Goal: Task Accomplishment & Management: Use online tool/utility

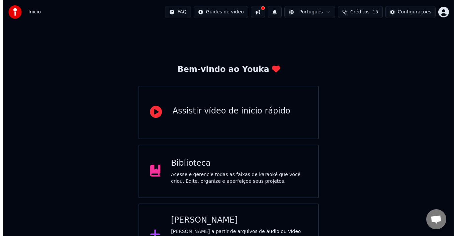
scroll to position [24, 0]
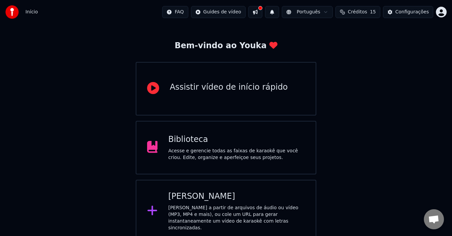
click at [192, 204] on div "Criar Karaokê Crie karaokê a partir de arquivos de áudio ou vídeo (MP3, MP4 e m…" at bounding box center [236, 211] width 137 height 40
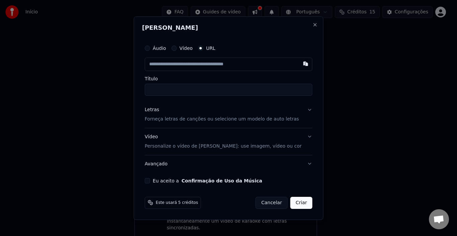
click at [177, 49] on button "Vídeo" at bounding box center [173, 48] width 5 height 5
click at [174, 63] on div "Escolher arquivo" at bounding box center [170, 64] width 50 height 12
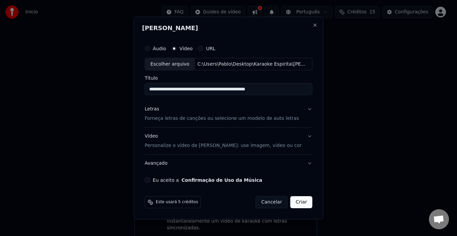
drag, startPoint x: 245, startPoint y: 89, endPoint x: 357, endPoint y: 79, distance: 113.0
click at [357, 79] on body "**********" at bounding box center [226, 109] width 452 height 267
type input "**********"
click at [188, 118] on p "Forneça letras de canções ou selecione um modelo de auto letras" at bounding box center [222, 119] width 154 height 7
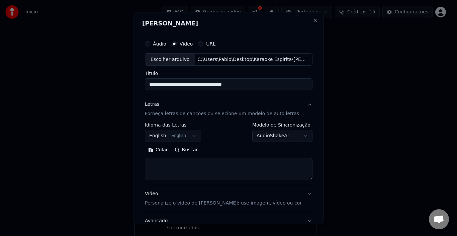
click at [173, 167] on textarea at bounding box center [229, 168] width 168 height 21
paste textarea "**********"
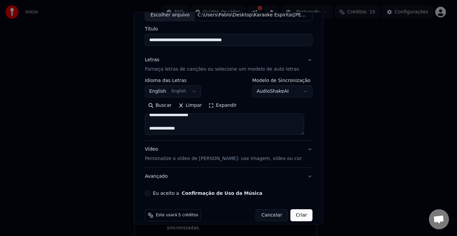
scroll to position [53, 0]
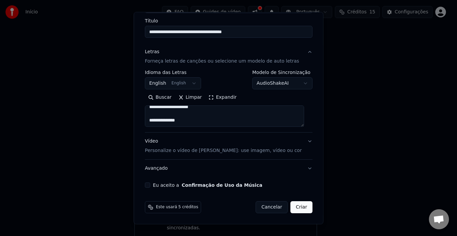
type textarea "**********"
click at [295, 209] on button "Criar" at bounding box center [302, 207] width 22 height 12
select select "**"
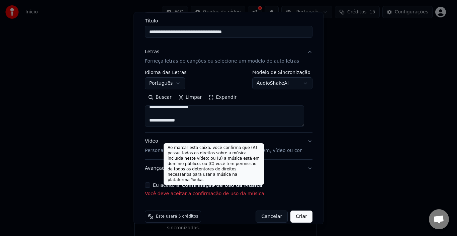
click at [168, 185] on label "Eu aceito a Confirmação de Uso da Música" at bounding box center [208, 185] width 110 height 5
click at [150, 185] on button "Eu aceito a Confirmação de Uso da Música" at bounding box center [147, 185] width 5 height 5
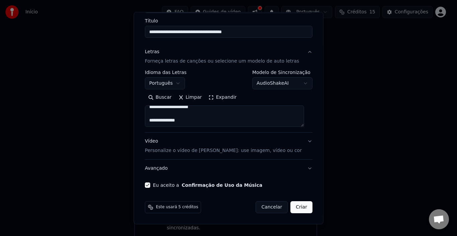
click at [296, 208] on button "Criar" at bounding box center [302, 207] width 22 height 12
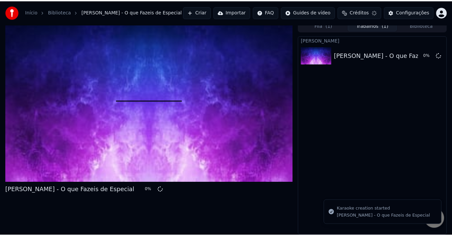
scroll to position [5, 0]
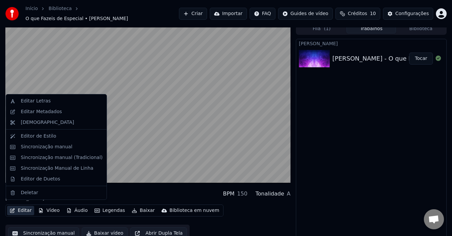
click at [22, 206] on button "Editar" at bounding box center [20, 210] width 27 height 9
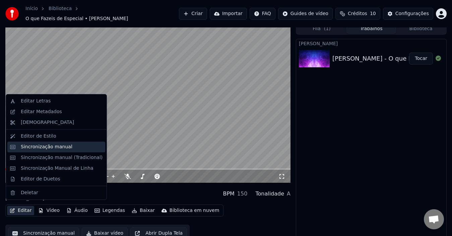
click at [45, 148] on div "Sincronização manual" at bounding box center [47, 147] width 52 height 7
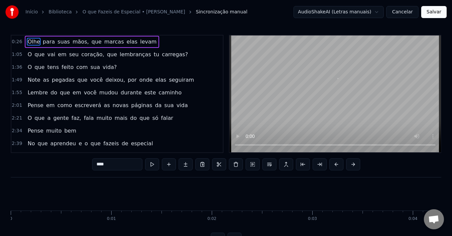
scroll to position [0, 2585]
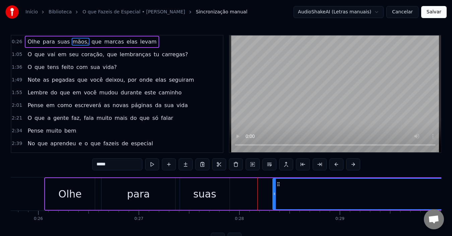
drag, startPoint x: 236, startPoint y: 195, endPoint x: 275, endPoint y: 195, distance: 38.5
click at [275, 195] on icon at bounding box center [274, 193] width 3 height 5
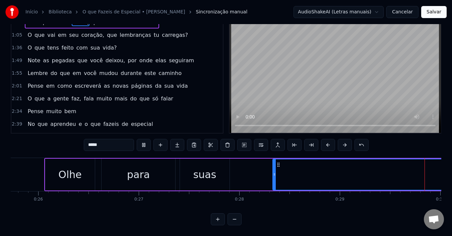
scroll to position [0, 2972]
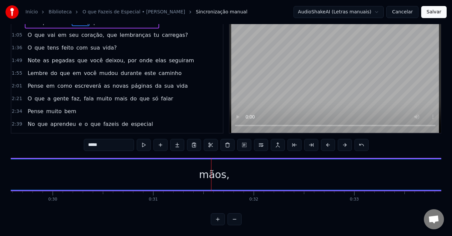
click at [215, 168] on div "mãos," at bounding box center [214, 174] width 30 height 15
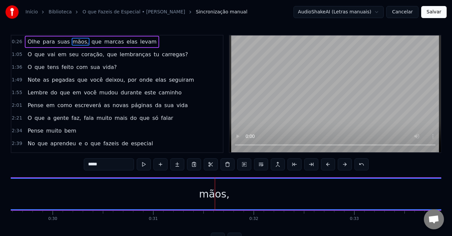
scroll to position [25, 0]
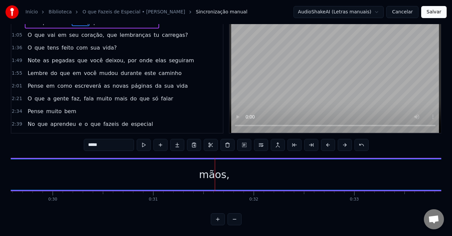
click at [34, 168] on div "mãos," at bounding box center [213, 174] width 657 height 30
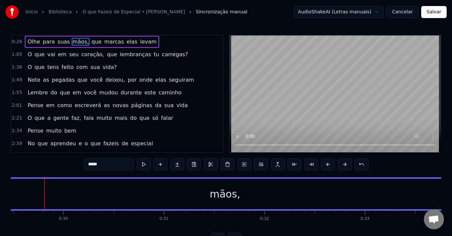
click at [28, 185] on div "mãos," at bounding box center [224, 194] width 657 height 30
click at [57, 42] on span "suas" at bounding box center [64, 42] width 14 height 8
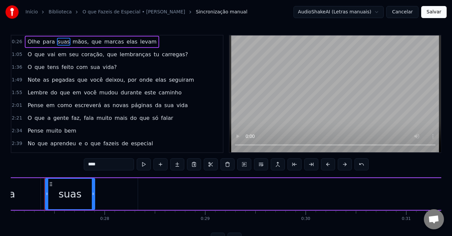
click at [27, 41] on span "Olhe" at bounding box center [34, 42] width 14 height 8
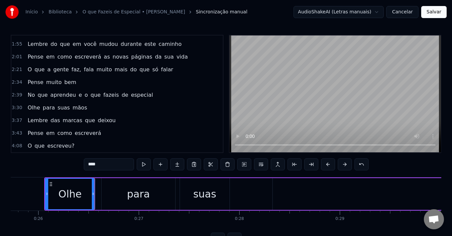
scroll to position [25, 0]
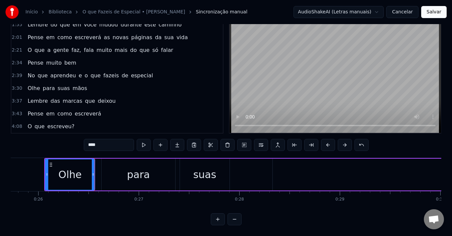
click at [131, 167] on div "para" at bounding box center [138, 174] width 23 height 15
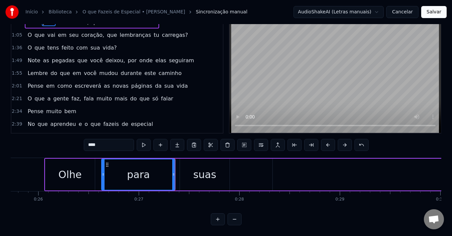
click at [211, 167] on div "suas" at bounding box center [204, 174] width 23 height 15
type input "****"
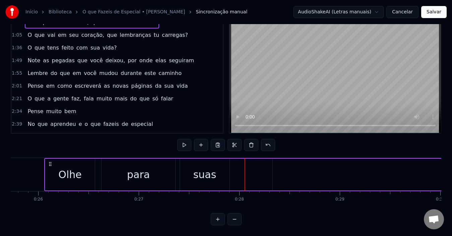
drag, startPoint x: 295, startPoint y: 167, endPoint x: 255, endPoint y: 169, distance: 40.9
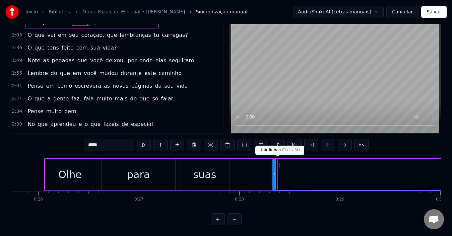
scroll to position [0, 0]
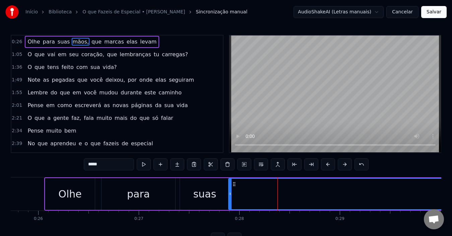
drag, startPoint x: 275, startPoint y: 189, endPoint x: 230, endPoint y: 189, distance: 44.5
click at [230, 189] on div at bounding box center [230, 194] width 3 height 30
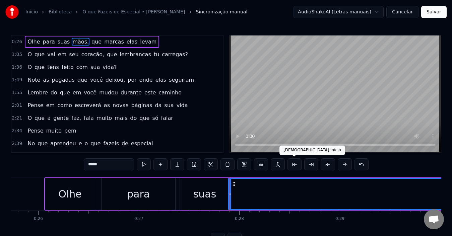
scroll to position [25, 0]
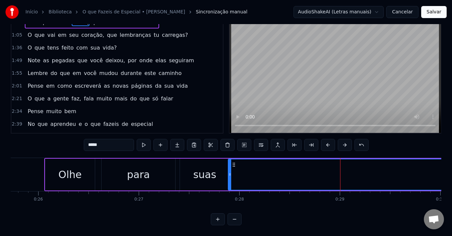
click at [235, 221] on button at bounding box center [234, 219] width 14 height 12
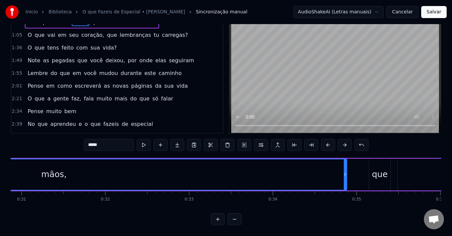
scroll to position [0, 2395]
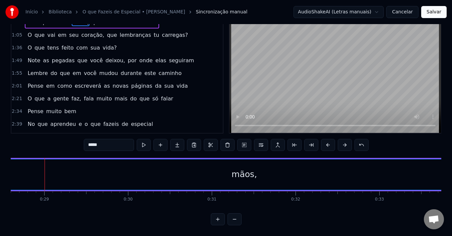
click at [237, 220] on button at bounding box center [234, 219] width 14 height 12
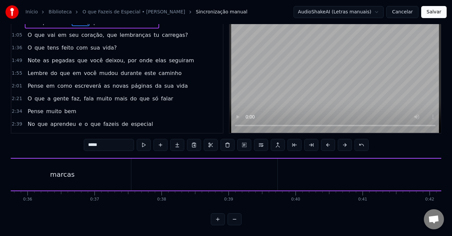
scroll to position [0, 1909]
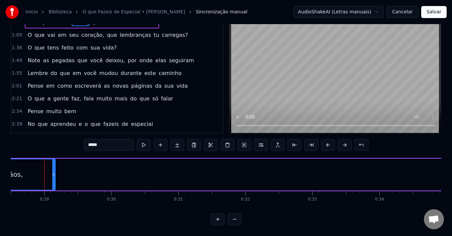
drag, startPoint x: 437, startPoint y: 166, endPoint x: 54, endPoint y: 180, distance: 383.4
click at [54, 180] on div at bounding box center [53, 174] width 3 height 30
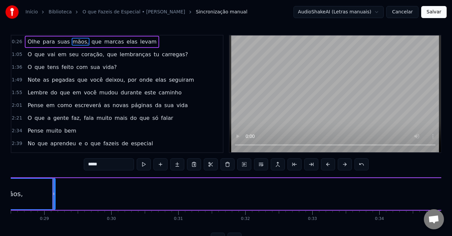
click at [60, 41] on span "suas" at bounding box center [64, 42] width 14 height 8
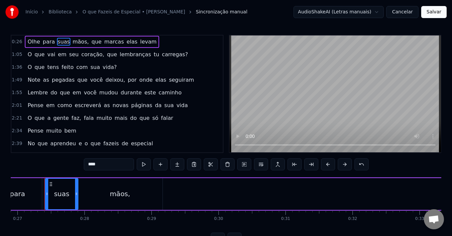
scroll to position [49, 0]
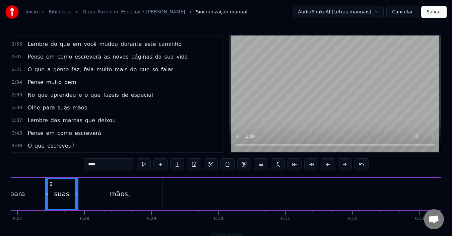
click at [107, 191] on div "mãos," at bounding box center [119, 194] width 85 height 32
type input "*****"
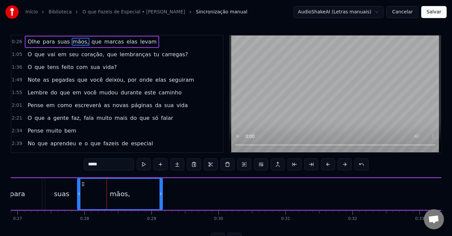
scroll to position [25, 0]
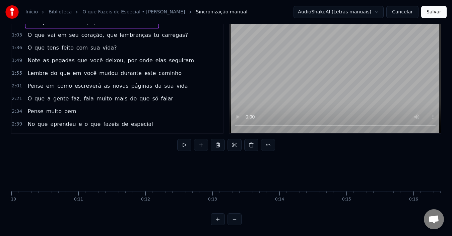
scroll to position [0, 1227]
click at [106, 32] on span "que" at bounding box center [111, 35] width 11 height 8
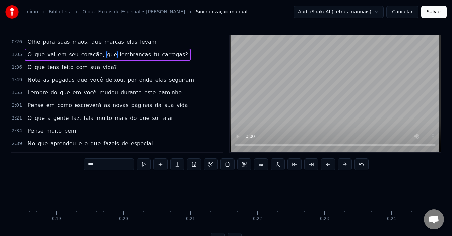
scroll to position [0, 2303]
click at [91, 41] on span "que" at bounding box center [96, 42] width 11 height 8
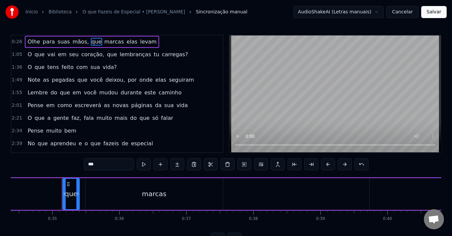
scroll to position [25, 0]
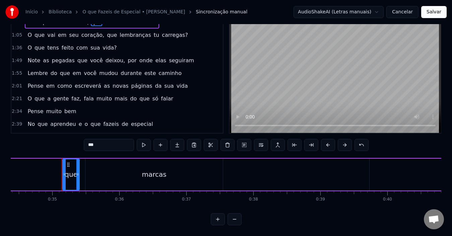
click at [232, 220] on button at bounding box center [234, 219] width 14 height 12
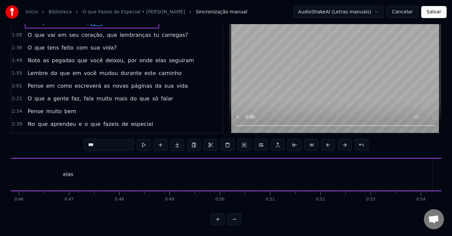
click at [232, 220] on button at bounding box center [234, 219] width 14 height 12
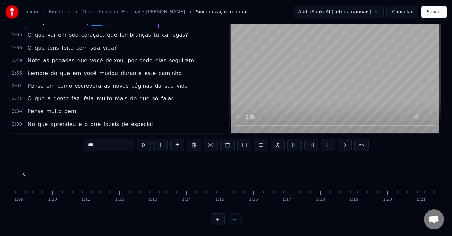
scroll to position [0, 1135]
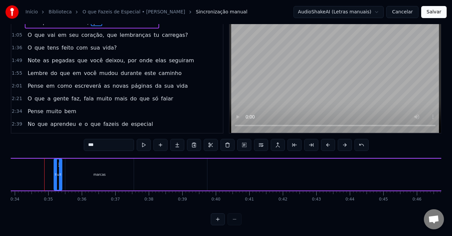
click at [232, 220] on div at bounding box center [226, 219] width 31 height 12
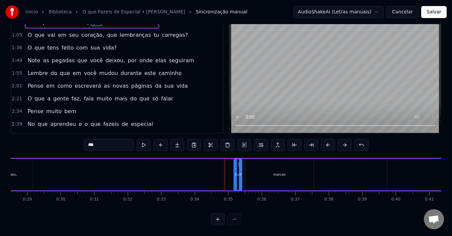
scroll to position [0, 941]
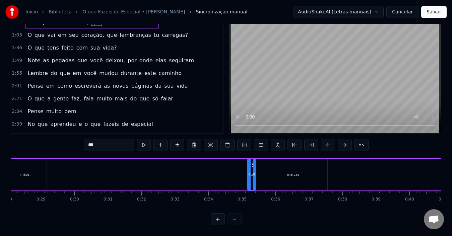
click at [100, 139] on input "***" at bounding box center [109, 145] width 50 height 12
drag, startPoint x: 249, startPoint y: 170, endPoint x: 224, endPoint y: 174, distance: 25.7
click at [224, 174] on div at bounding box center [224, 174] width 3 height 30
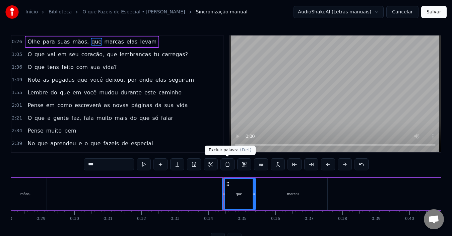
drag, startPoint x: 236, startPoint y: 167, endPoint x: 232, endPoint y: 168, distance: 4.0
click at [232, 168] on div "***" at bounding box center [226, 164] width 285 height 12
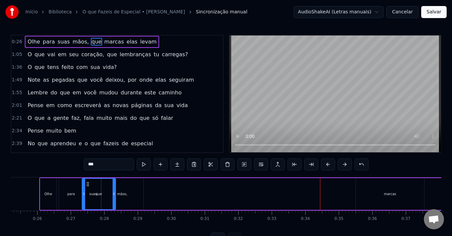
scroll to position [0, 834]
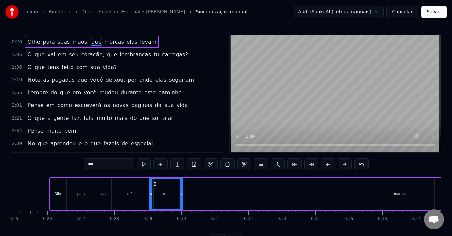
drag, startPoint x: 228, startPoint y: 185, endPoint x: 156, endPoint y: 188, distance: 72.8
click at [156, 188] on div "que" at bounding box center [166, 194] width 33 height 30
click at [142, 164] on button at bounding box center [144, 164] width 14 height 12
drag, startPoint x: 181, startPoint y: 192, endPoint x: 171, endPoint y: 195, distance: 10.6
click at [171, 195] on icon at bounding box center [170, 193] width 3 height 5
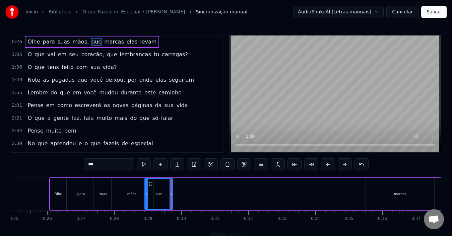
drag, startPoint x: 151, startPoint y: 195, endPoint x: 146, endPoint y: 195, distance: 4.7
click at [146, 195] on icon at bounding box center [146, 193] width 3 height 5
click at [144, 164] on button at bounding box center [144, 164] width 14 height 12
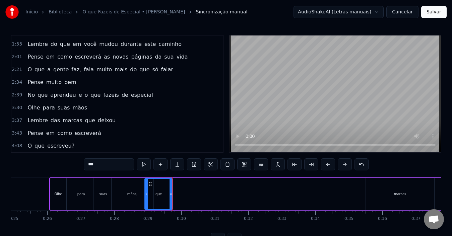
scroll to position [0, 0]
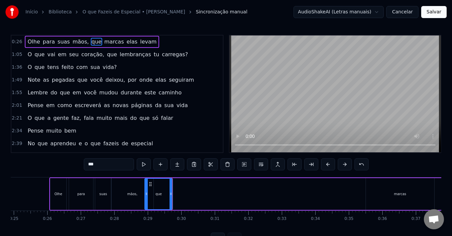
click at [104, 42] on span "marcas" at bounding box center [113, 42] width 21 height 8
type input "******"
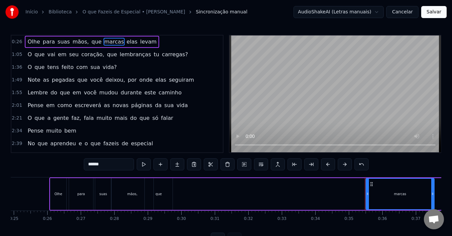
drag, startPoint x: 368, startPoint y: 196, endPoint x: 285, endPoint y: 195, distance: 83.1
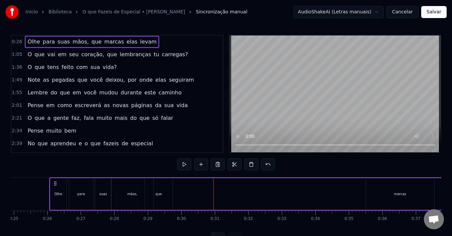
click at [388, 192] on div "marcas" at bounding box center [400, 194] width 68 height 32
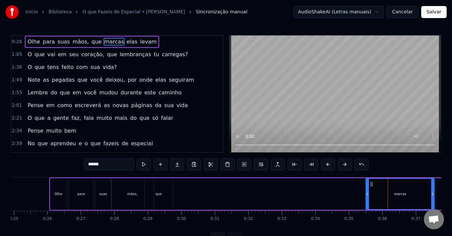
drag, startPoint x: 375, startPoint y: 190, endPoint x: 367, endPoint y: 186, distance: 9.5
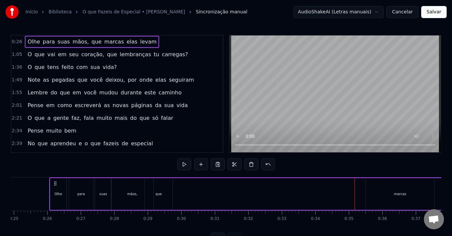
click at [372, 185] on div "marcas" at bounding box center [400, 194] width 68 height 32
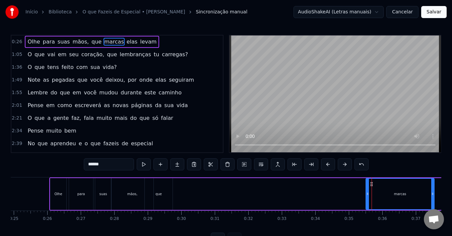
drag, startPoint x: 371, startPoint y: 183, endPoint x: 383, endPoint y: 182, distance: 11.8
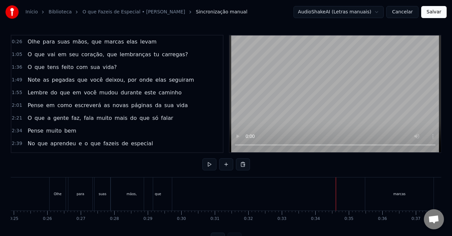
click at [404, 192] on div "marcas" at bounding box center [399, 194] width 12 height 5
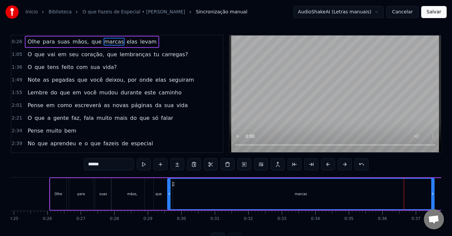
drag, startPoint x: 367, startPoint y: 194, endPoint x: 169, endPoint y: 195, distance: 198.3
click at [169, 195] on icon at bounding box center [169, 193] width 3 height 5
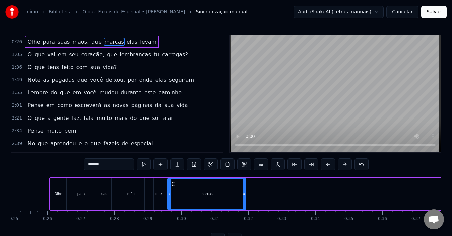
drag, startPoint x: 434, startPoint y: 193, endPoint x: 242, endPoint y: 191, distance: 191.6
click at [244, 191] on icon at bounding box center [243, 193] width 3 height 5
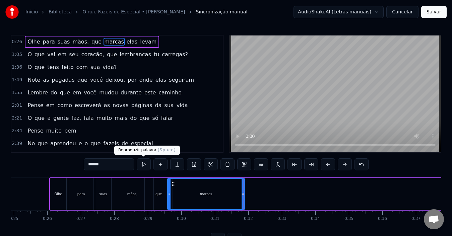
click at [144, 165] on button at bounding box center [144, 164] width 14 height 12
click at [137, 158] on button at bounding box center [144, 164] width 14 height 12
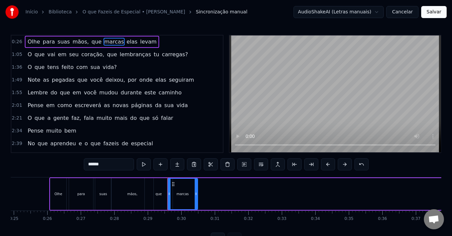
drag, startPoint x: 242, startPoint y: 193, endPoint x: 195, endPoint y: 191, distance: 47.2
click at [195, 191] on icon at bounding box center [196, 193] width 3 height 5
click at [137, 158] on button at bounding box center [144, 164] width 14 height 12
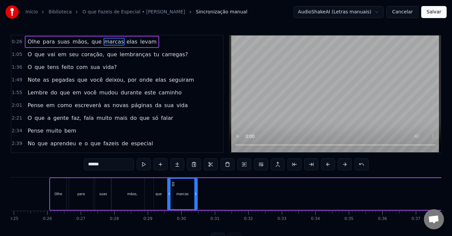
click at [181, 193] on div "marcas" at bounding box center [182, 194] width 12 height 5
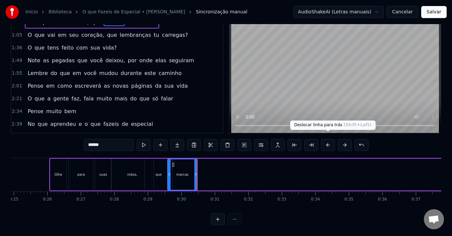
click at [324, 139] on button at bounding box center [328, 145] width 14 height 12
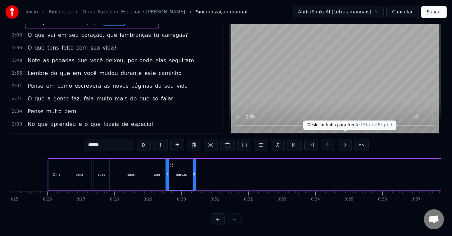
click at [345, 139] on button at bounding box center [345, 145] width 14 height 12
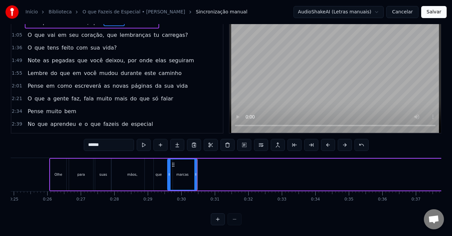
click at [57, 162] on div "Olhe" at bounding box center [58, 175] width 16 height 32
type input "****"
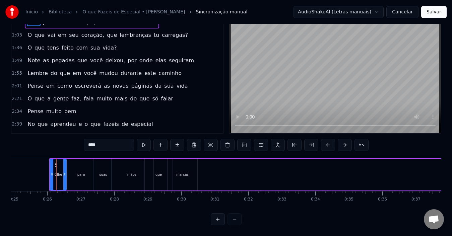
scroll to position [0, 0]
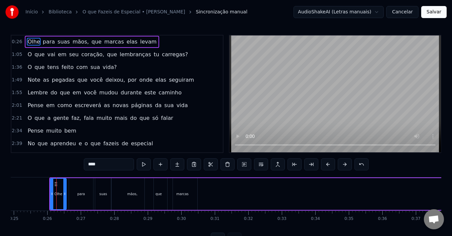
click at [30, 40] on span "Olhe" at bounding box center [34, 42] width 14 height 8
click at [110, 13] on link "O que Fazeis de Especial • [PERSON_NAME]" at bounding box center [133, 12] width 102 height 7
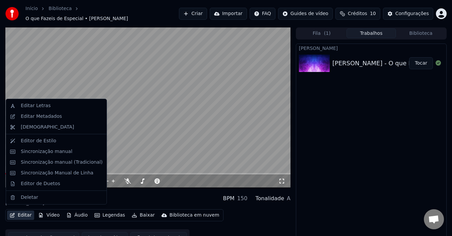
click at [25, 211] on button "Editar" at bounding box center [20, 215] width 27 height 9
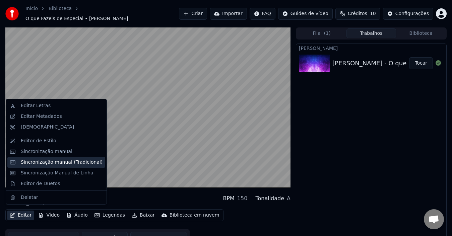
click at [66, 161] on div "Sincronização manual (Tradicional)" at bounding box center [62, 162] width 82 height 7
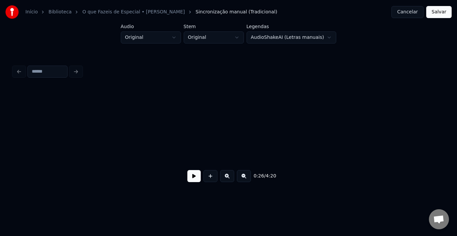
scroll to position [0, 1746]
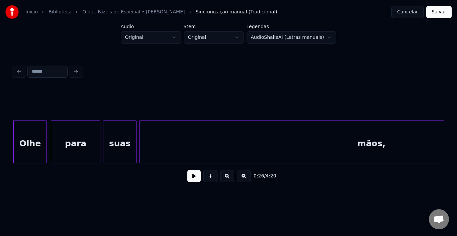
click at [195, 180] on button at bounding box center [194, 176] width 13 height 12
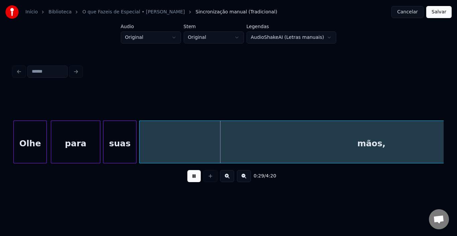
click at [188, 170] on button at bounding box center [194, 176] width 13 height 12
click at [230, 141] on div "mãos," at bounding box center [372, 144] width 464 height 46
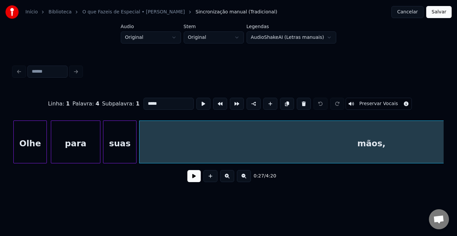
click at [230, 140] on div "mãos," at bounding box center [372, 144] width 464 height 46
click at [227, 136] on div "mãos," at bounding box center [372, 144] width 464 height 46
click at [307, 36] on html "Início Biblioteca O que Fazeis de Especial • [PERSON_NAME] manual (Tradicional)…" at bounding box center [228, 103] width 457 height 207
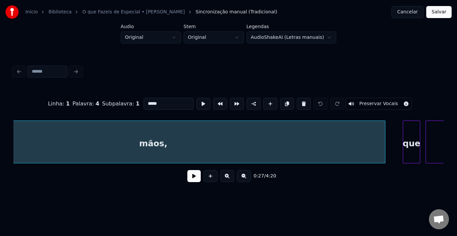
scroll to position [0, 1978]
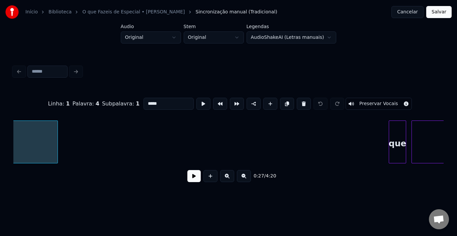
click at [56, 150] on div at bounding box center [57, 142] width 2 height 42
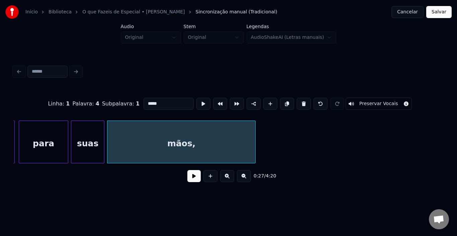
scroll to position [0, 1764]
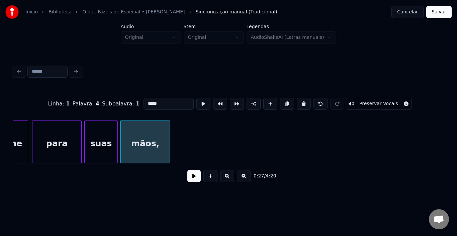
click at [169, 142] on div at bounding box center [169, 142] width 2 height 42
click at [245, 179] on button at bounding box center [244, 176] width 14 height 12
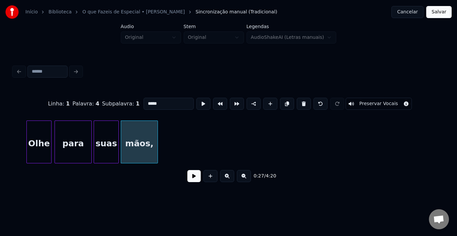
click at [245, 179] on button at bounding box center [244, 176] width 14 height 12
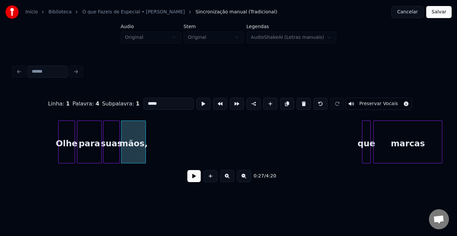
click at [245, 179] on button at bounding box center [244, 176] width 14 height 12
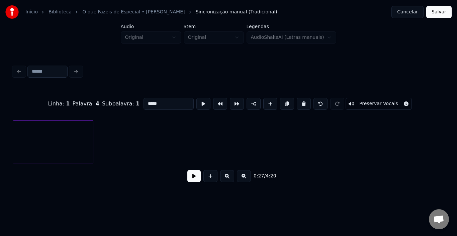
scroll to position [0, 360]
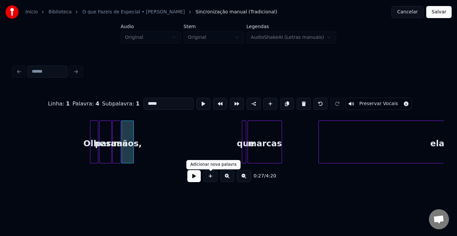
click at [211, 179] on button at bounding box center [211, 176] width 14 height 12
type input "**"
click at [211, 177] on button at bounding box center [211, 176] width 14 height 12
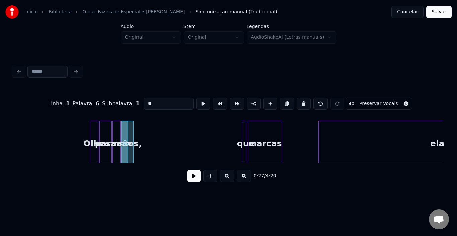
click at [211, 177] on button at bounding box center [211, 176] width 14 height 12
click at [227, 179] on button at bounding box center [227, 176] width 14 height 12
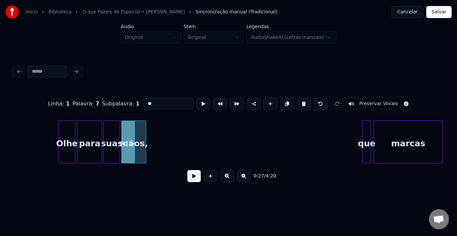
click at [220, 170] on button at bounding box center [227, 176] width 14 height 12
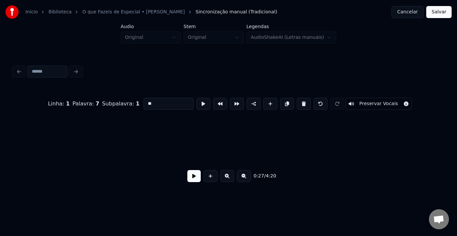
scroll to position [0, 1295]
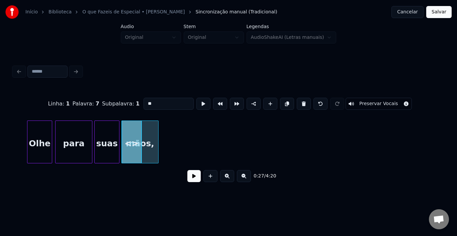
click at [109, 134] on div "suas" at bounding box center [107, 144] width 24 height 46
type input "****"
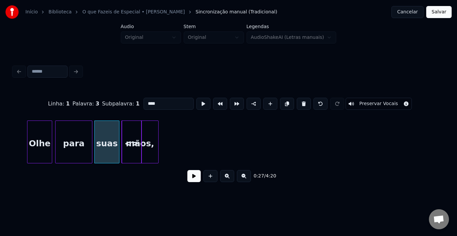
click at [220, 170] on button at bounding box center [227, 176] width 14 height 12
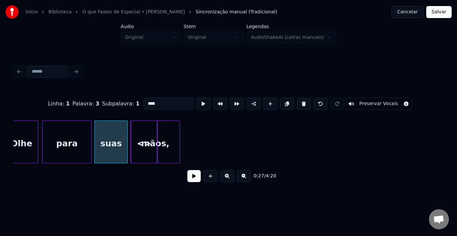
click at [220, 170] on button at bounding box center [227, 176] width 14 height 12
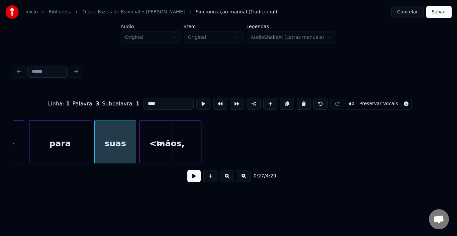
click at [220, 170] on button at bounding box center [227, 176] width 14 height 12
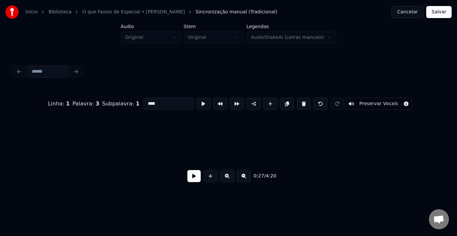
scroll to position [0, 2672]
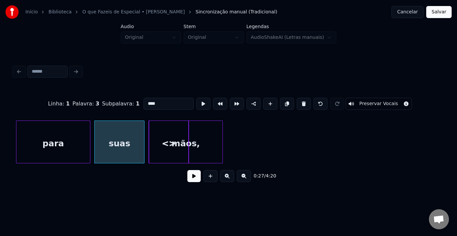
click at [245, 181] on button at bounding box center [244, 176] width 14 height 12
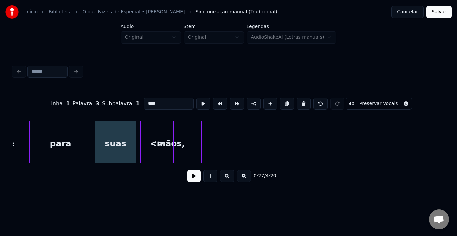
click at [245, 181] on button at bounding box center [244, 176] width 14 height 12
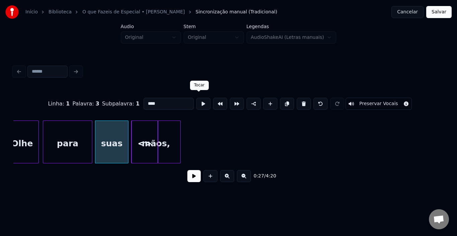
click at [197, 100] on button at bounding box center [204, 104] width 14 height 12
click at [107, 87] on div "Linha : 1 Palavra : 3 Subpalavra : 1 **** Preservar Vocais" at bounding box center [228, 103] width 431 height 33
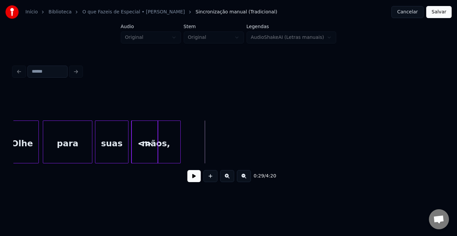
click at [119, 129] on div "suas" at bounding box center [111, 144] width 33 height 46
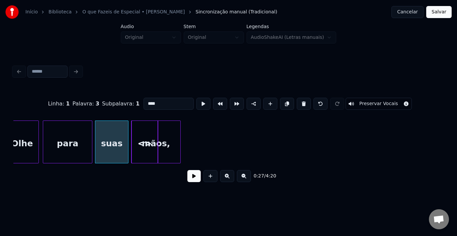
click at [116, 111] on div "Linha : 1 Palavra : 3 Subpalavra : 1 **** Preservar Vocais" at bounding box center [228, 103] width 431 height 33
click at [148, 138] on div "<>" at bounding box center [145, 144] width 26 height 46
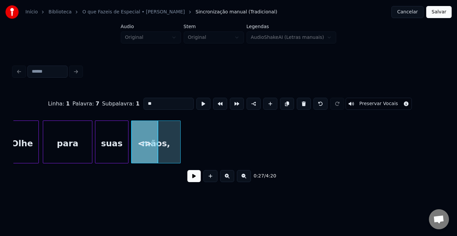
click at [162, 101] on input "**" at bounding box center [169, 104] width 50 height 12
type input "*"
click at [168, 128] on div "mãos," at bounding box center [156, 144] width 49 height 46
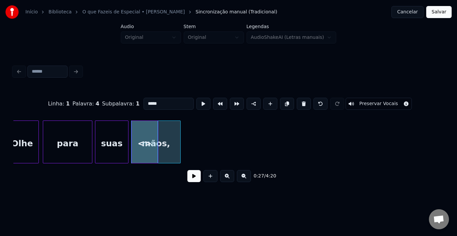
click at [165, 100] on input "*****" at bounding box center [169, 104] width 50 height 12
type input "*****"
click at [197, 98] on button at bounding box center [204, 104] width 14 height 12
click at [142, 141] on div at bounding box center [145, 144] width 26 height 46
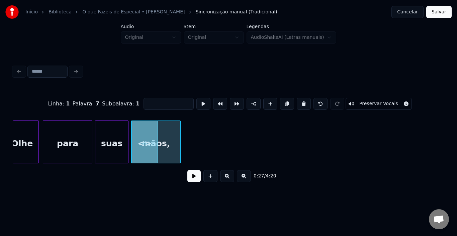
click at [175, 99] on input at bounding box center [169, 104] width 50 height 12
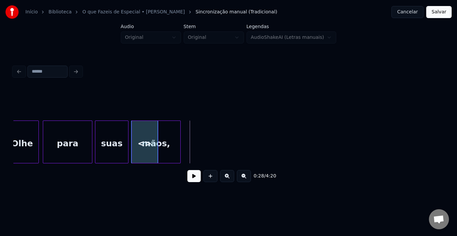
click at [195, 182] on button at bounding box center [194, 176] width 13 height 12
click at [188, 170] on button at bounding box center [194, 176] width 13 height 12
click at [246, 179] on button at bounding box center [244, 176] width 14 height 12
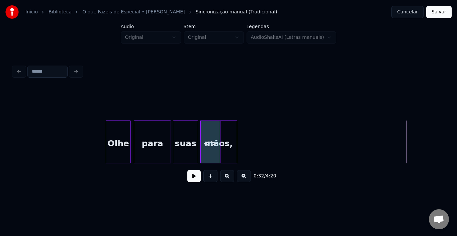
click at [246, 179] on button at bounding box center [244, 176] width 14 height 12
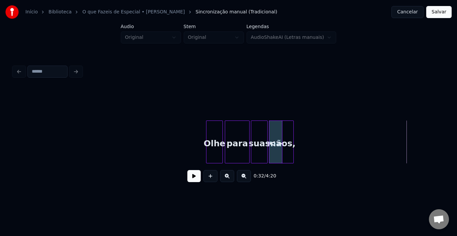
click at [246, 179] on button at bounding box center [244, 176] width 14 height 12
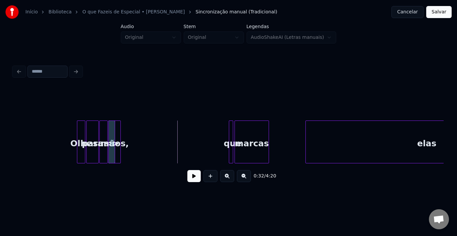
scroll to position [0, 376]
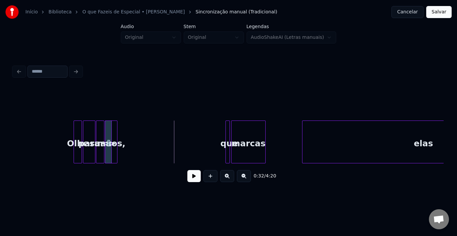
click at [230, 182] on button at bounding box center [227, 176] width 14 height 12
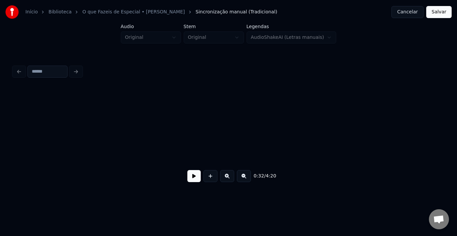
scroll to position [0, 913]
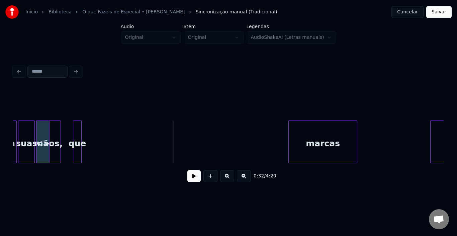
click at [78, 121] on div "que" at bounding box center [77, 144] width 8 height 46
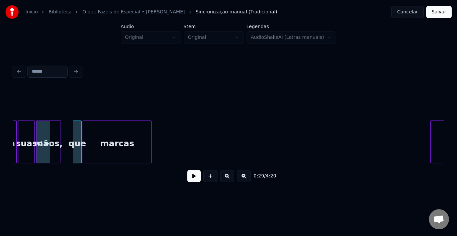
click at [96, 127] on div "marcas" at bounding box center [117, 144] width 68 height 46
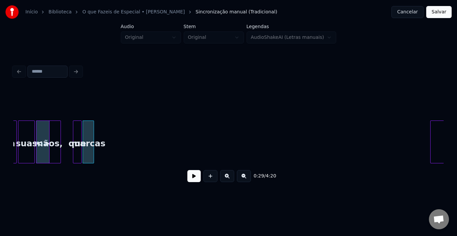
click at [93, 142] on div at bounding box center [93, 142] width 2 height 42
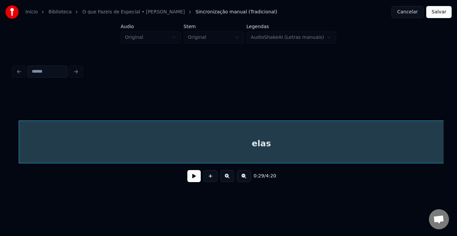
scroll to position [0, 1349]
click at [330, 153] on div "elas" at bounding box center [256, 144] width 485 height 46
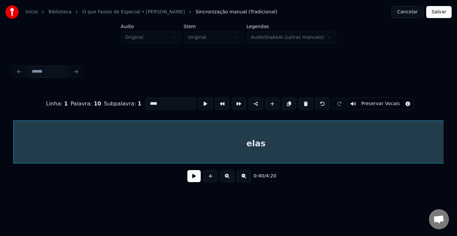
click at [245, 179] on button at bounding box center [244, 176] width 14 height 12
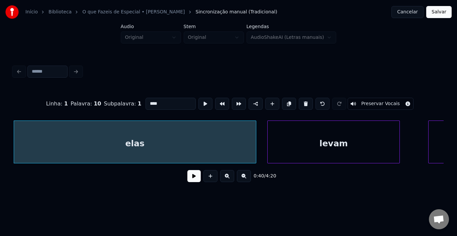
click at [245, 179] on button at bounding box center [244, 176] width 14 height 12
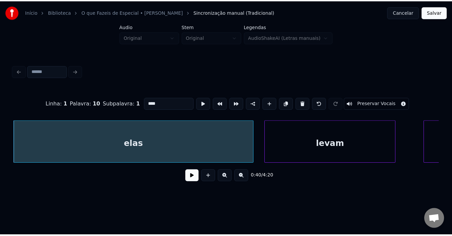
scroll to position [0, 0]
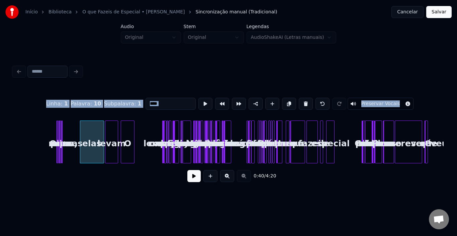
drag, startPoint x: 160, startPoint y: 114, endPoint x: 451, endPoint y: 154, distance: 294.4
click at [451, 154] on div "Início Biblioteca O que Fazeis de Especial • [PERSON_NAME] manual (Tradicional)…" at bounding box center [228, 98] width 457 height 196
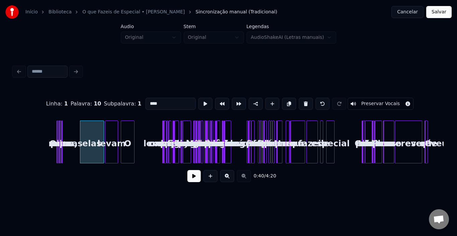
click at [20, 76] on div at bounding box center [229, 71] width 436 height 15
click at [413, 14] on button "Cancelar" at bounding box center [408, 12] width 32 height 12
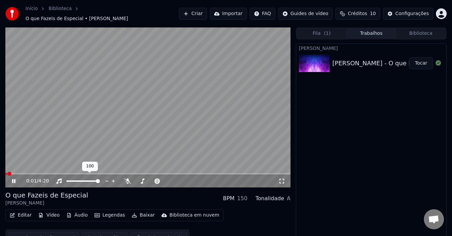
click at [105, 108] on video at bounding box center [147, 107] width 285 height 160
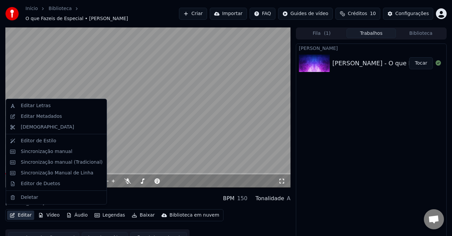
click at [21, 211] on button "Editar" at bounding box center [20, 215] width 27 height 9
click at [51, 172] on div "Sincronização Manual de Linha" at bounding box center [57, 173] width 73 height 7
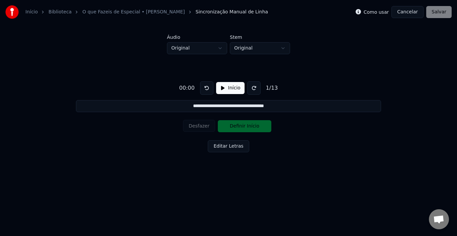
click at [221, 88] on button "Início" at bounding box center [230, 88] width 28 height 12
click at [224, 147] on button "Editar Letras" at bounding box center [228, 146] width 41 height 12
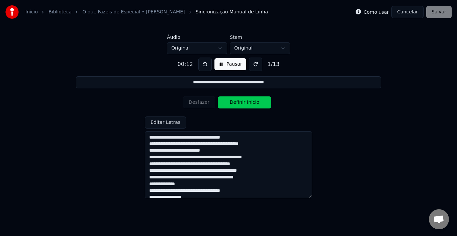
click at [251, 64] on button at bounding box center [255, 64] width 13 height 13
click at [253, 68] on button at bounding box center [255, 64] width 13 height 13
click at [252, 64] on button at bounding box center [255, 64] width 13 height 13
click at [205, 64] on button at bounding box center [205, 64] width 13 height 13
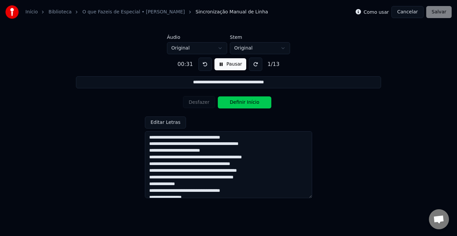
click at [205, 64] on button at bounding box center [205, 64] width 13 height 13
click at [180, 145] on textarea "**********" at bounding box center [228, 164] width 167 height 67
click at [200, 104] on div "Desfazer Definir Início" at bounding box center [228, 102] width 91 height 17
click at [416, 7] on button "Cancelar" at bounding box center [408, 12] width 32 height 12
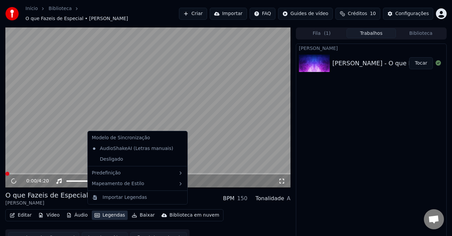
click at [108, 211] on button "Legendas" at bounding box center [110, 215] width 36 height 9
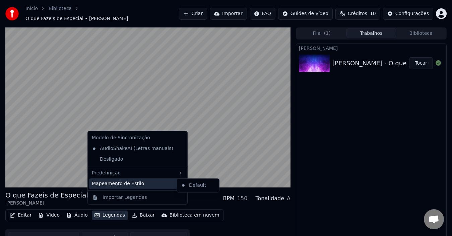
click at [115, 185] on div "Mapeamento de Estilo" at bounding box center [137, 184] width 97 height 11
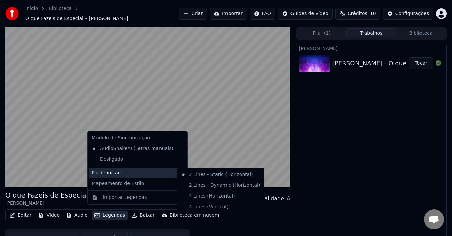
click at [119, 169] on div "Predefinição" at bounding box center [137, 173] width 97 height 11
click at [211, 135] on video at bounding box center [147, 107] width 285 height 160
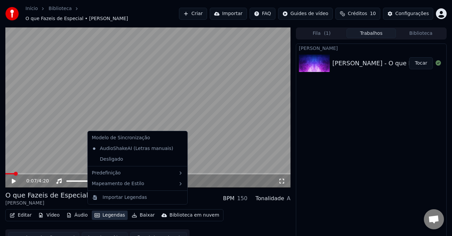
click at [101, 211] on button "Legendas" at bounding box center [110, 215] width 36 height 9
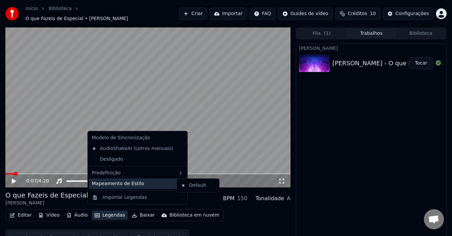
click at [114, 180] on div "Mapeamento de Estilo" at bounding box center [137, 184] width 97 height 11
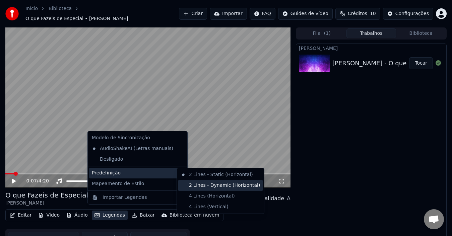
click at [219, 185] on div "2 Lines - Dynamic (Horizontal)" at bounding box center [220, 185] width 84 height 11
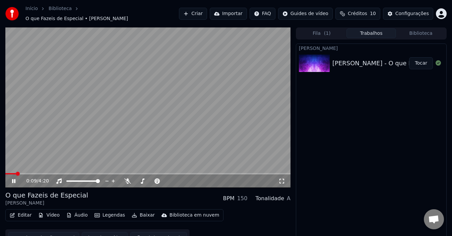
click at [110, 143] on video at bounding box center [147, 107] width 285 height 160
click at [30, 173] on span at bounding box center [147, 173] width 285 height 1
click at [88, 148] on video at bounding box center [147, 107] width 285 height 160
click at [59, 130] on video at bounding box center [147, 107] width 285 height 160
click at [106, 178] on icon at bounding box center [107, 181] width 6 height 7
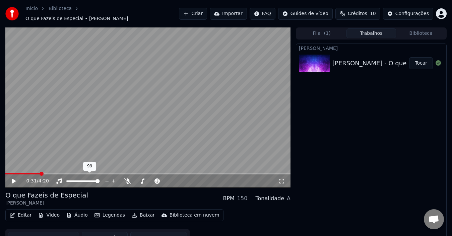
click at [113, 178] on icon at bounding box center [113, 181] width 6 height 7
click at [128, 179] on icon at bounding box center [127, 181] width 7 height 5
click at [108, 122] on video at bounding box center [147, 107] width 285 height 160
click at [133, 118] on video at bounding box center [147, 107] width 285 height 160
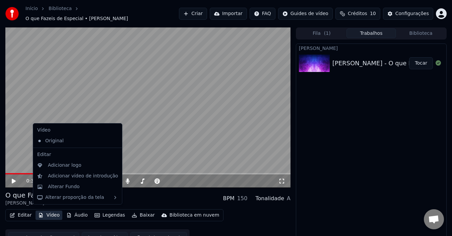
click at [53, 211] on button "Vídeo" at bounding box center [48, 215] width 27 height 9
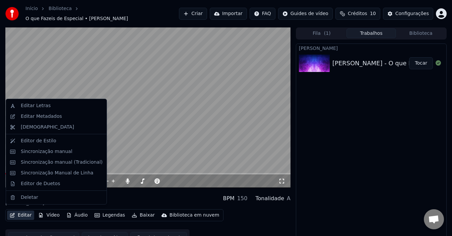
click at [18, 211] on button "Editar" at bounding box center [20, 215] width 27 height 9
click at [23, 213] on button "Editar" at bounding box center [20, 215] width 27 height 9
click at [38, 139] on div "Editor de Estilo" at bounding box center [38, 141] width 35 height 7
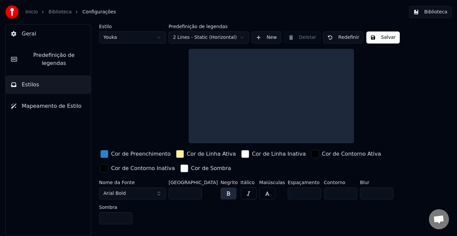
click at [46, 53] on span "Predefinição de legendas" at bounding box center [53, 59] width 63 height 16
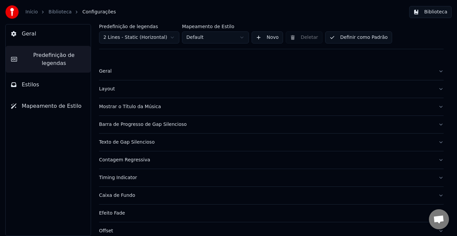
click at [109, 91] on div "Layout" at bounding box center [266, 89] width 334 height 7
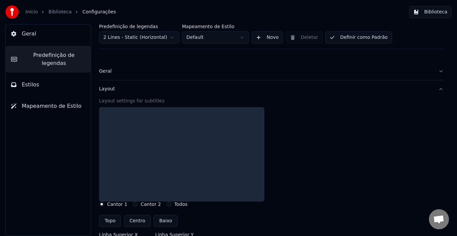
click at [109, 91] on div "Layout" at bounding box center [266, 89] width 334 height 7
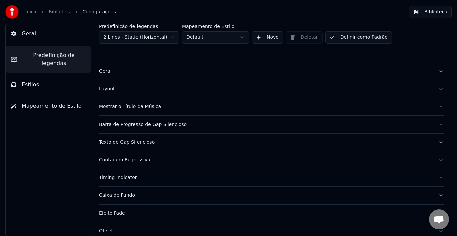
click at [24, 37] on span "Geral" at bounding box center [29, 34] width 14 height 8
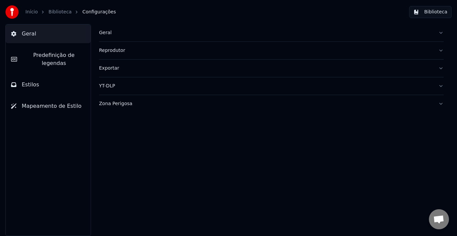
click at [29, 9] on link "Início" at bounding box center [31, 12] width 12 height 7
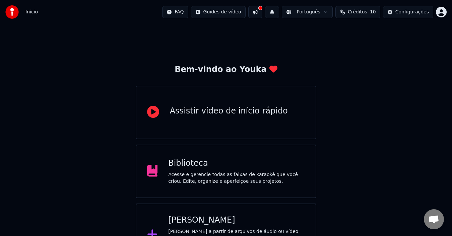
click at [262, 9] on button at bounding box center [255, 12] width 14 height 12
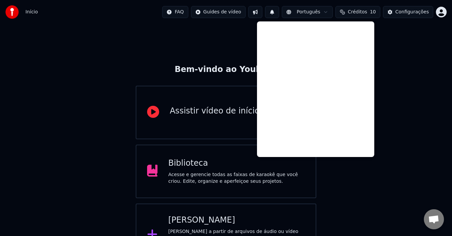
click at [262, 9] on button at bounding box center [255, 12] width 14 height 12
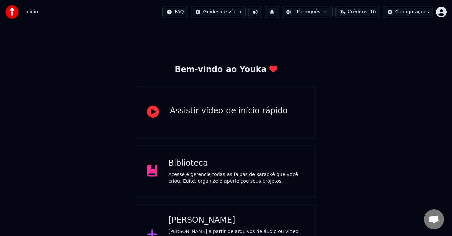
scroll to position [24, 0]
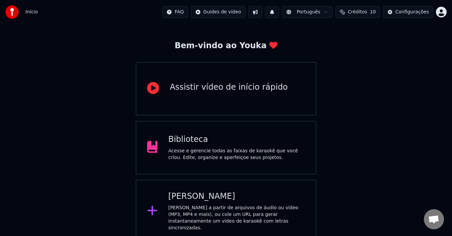
click at [218, 219] on div "[PERSON_NAME] a partir de arquivos de áudio ou vídeo (MP3, MP4 e mais), ou cole…" at bounding box center [236, 218] width 137 height 27
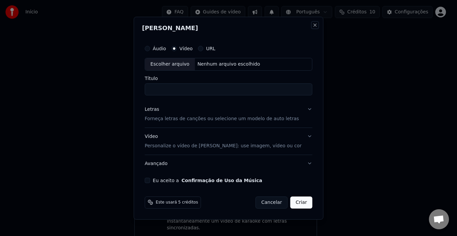
click at [312, 25] on button "Close" at bounding box center [314, 24] width 5 height 5
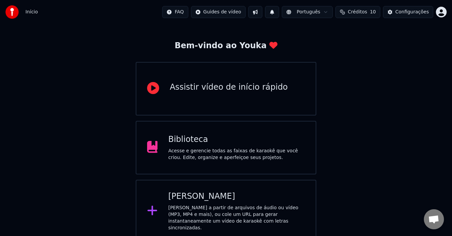
click at [9, 12] on img at bounding box center [11, 11] width 13 height 13
click at [413, 85] on div "Bem-vindo ao Youka Assistir vídeo de início rápido Biblioteca Acesse e gerencie…" at bounding box center [226, 121] width 452 height 242
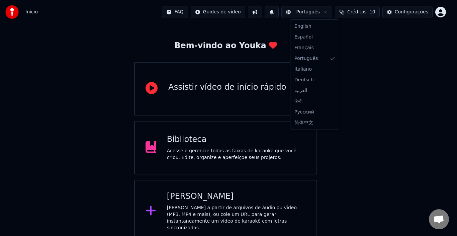
click at [317, 12] on html "Início FAQ Guides de vídeo Português Créditos 10 Configurações Bem-vindo ao You…" at bounding box center [228, 109] width 457 height 267
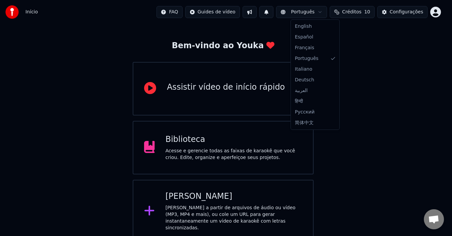
click at [314, 12] on html "Início FAQ Guides de vídeo Português Créditos 10 Configurações Bem-vindo ao You…" at bounding box center [226, 109] width 452 height 267
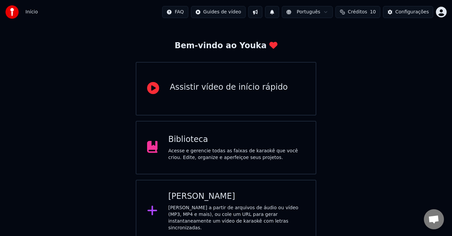
click at [279, 12] on button at bounding box center [272, 12] width 14 height 12
click at [444, 12] on html "Início FAQ Guides de vídeo Português Créditos 10 Configurações Bem-vindo ao You…" at bounding box center [228, 109] width 457 height 267
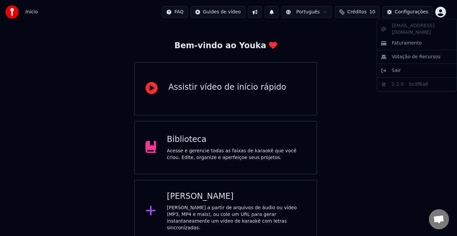
click at [393, 155] on html "Início FAQ Guides de vídeo Português Créditos 10 Configurações Bem-vindo ao You…" at bounding box center [228, 109] width 457 height 267
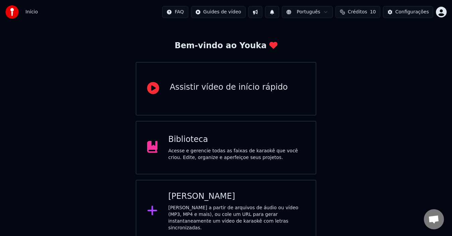
click at [232, 84] on div "Assistir vídeo de início rápido" at bounding box center [229, 87] width 118 height 11
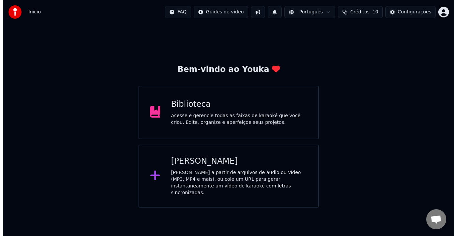
scroll to position [0, 0]
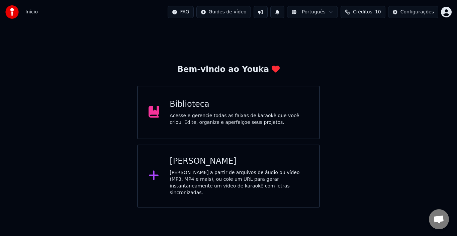
click at [234, 171] on div "[PERSON_NAME] a partir de arquivos de áudio ou vídeo (MP3, MP4 e mais), ou cole…" at bounding box center [239, 182] width 139 height 27
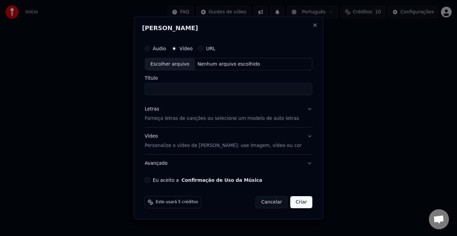
click at [150, 180] on button "Eu aceito a Confirmação de Uso da Música" at bounding box center [147, 179] width 5 height 5
click at [167, 90] on input "Título" at bounding box center [229, 89] width 168 height 12
click at [204, 49] on button "URL" at bounding box center [200, 48] width 5 height 5
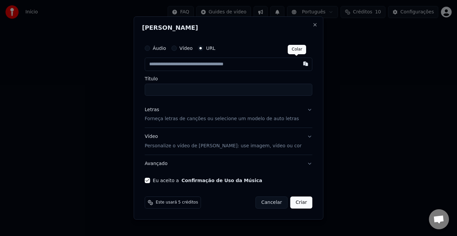
click at [299, 65] on button "button" at bounding box center [305, 64] width 13 height 12
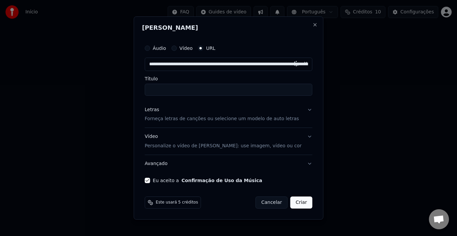
type input "**********"
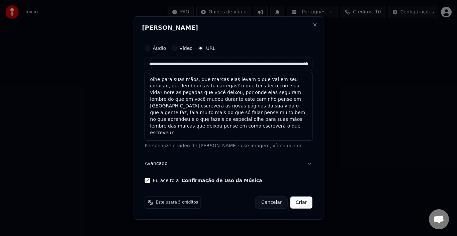
click at [299, 63] on button at bounding box center [305, 64] width 13 height 12
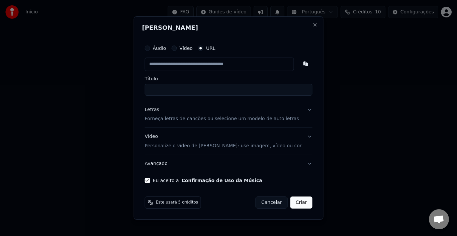
click at [180, 90] on input "Título" at bounding box center [229, 90] width 168 height 12
click at [212, 49] on div "URL" at bounding box center [206, 48] width 17 height 5
click at [191, 90] on input "Título" at bounding box center [229, 90] width 168 height 12
click at [203, 62] on input "text" at bounding box center [219, 64] width 149 height 13
click at [177, 48] on button "Vídeo" at bounding box center [173, 48] width 5 height 5
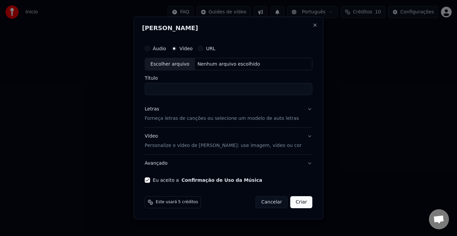
click at [171, 63] on div "Escolher arquivo" at bounding box center [170, 64] width 50 height 12
drag, startPoint x: 245, startPoint y: 89, endPoint x: 347, endPoint y: 89, distance: 102.5
click at [347, 89] on body "**********" at bounding box center [228, 104] width 457 height 208
type input "**********"
click at [199, 120] on p "Forneça letras de canções ou selecione um modelo de auto letras" at bounding box center [222, 119] width 154 height 7
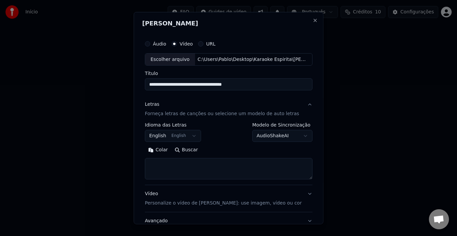
click at [193, 165] on textarea at bounding box center [229, 168] width 168 height 21
paste textarea "**********"
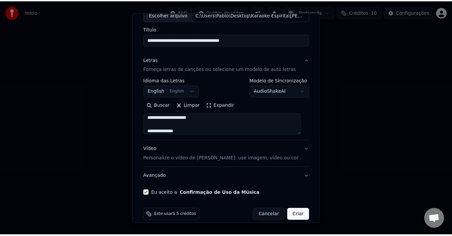
scroll to position [53, 0]
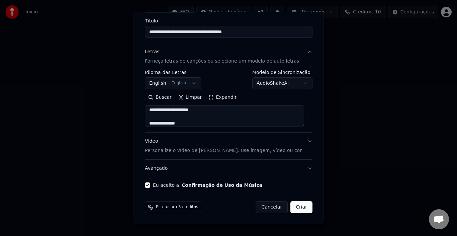
type textarea "**********"
click at [292, 207] on button "Criar" at bounding box center [302, 207] width 22 height 12
select select "**"
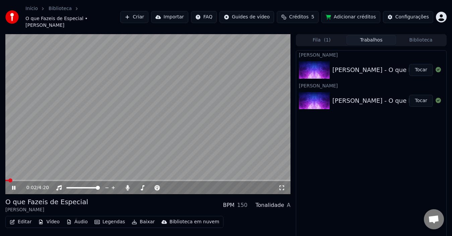
click at [146, 94] on video at bounding box center [147, 114] width 285 height 160
click at [25, 180] on span at bounding box center [147, 180] width 285 height 1
click at [34, 180] on span at bounding box center [147, 180] width 285 height 1
click at [117, 121] on video at bounding box center [147, 114] width 285 height 160
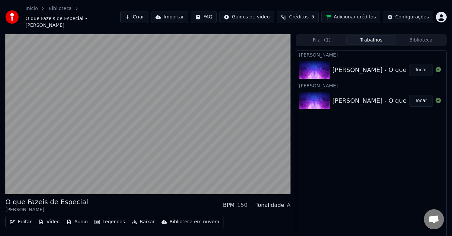
scroll to position [11, 0]
